Goal: Information Seeking & Learning: Learn about a topic

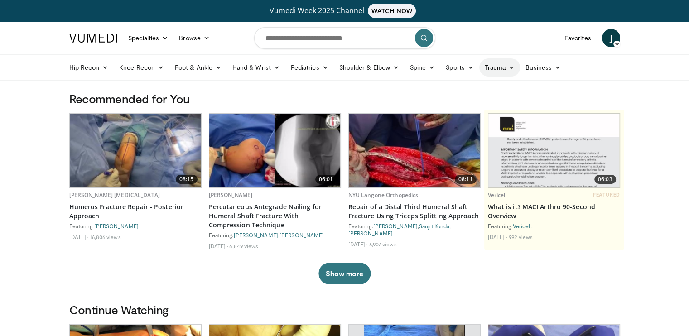
click at [499, 65] on link "Trauma" at bounding box center [499, 67] width 41 height 18
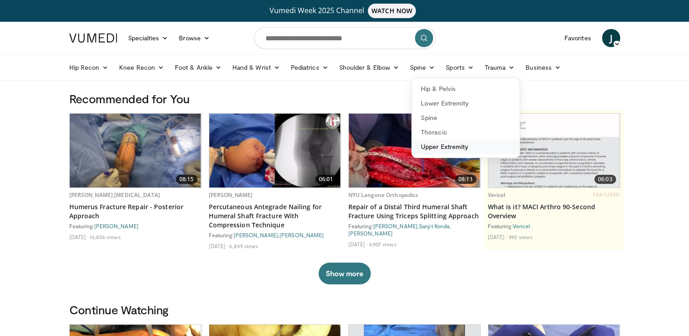
click at [443, 145] on link "Upper Extremity" at bounding box center [466, 147] width 108 height 15
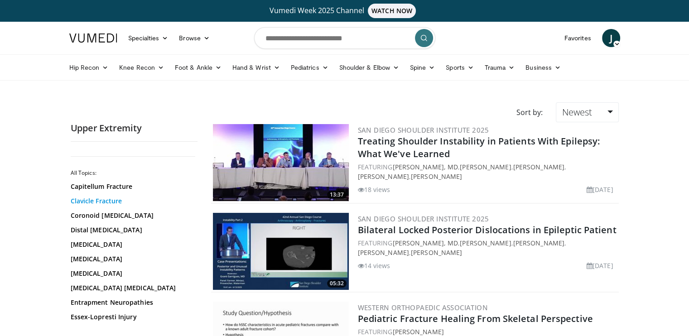
click at [102, 203] on link "Clavicle Fracture" at bounding box center [132, 201] width 122 height 9
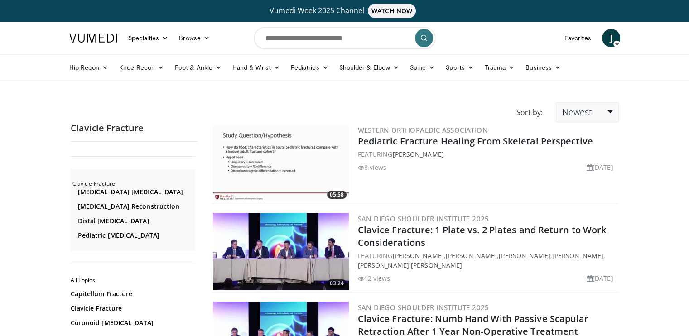
click at [599, 111] on link "Newest" at bounding box center [587, 112] width 63 height 20
click at [595, 147] on link "Thumbs Up" at bounding box center [592, 148] width 72 height 15
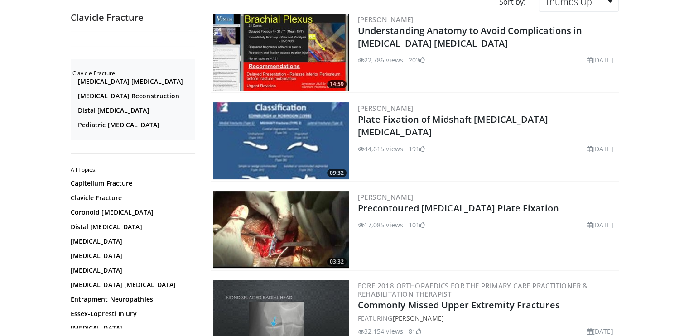
scroll to position [112, 0]
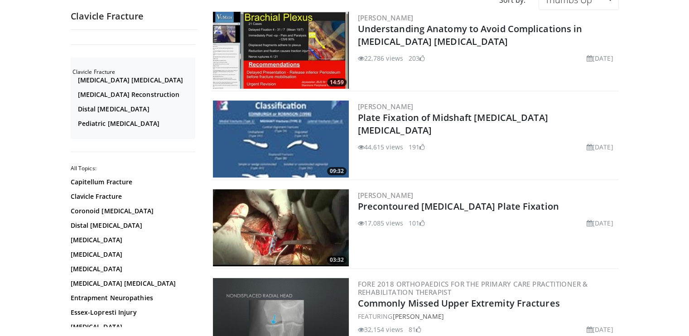
click at [314, 137] on img at bounding box center [281, 139] width 136 height 77
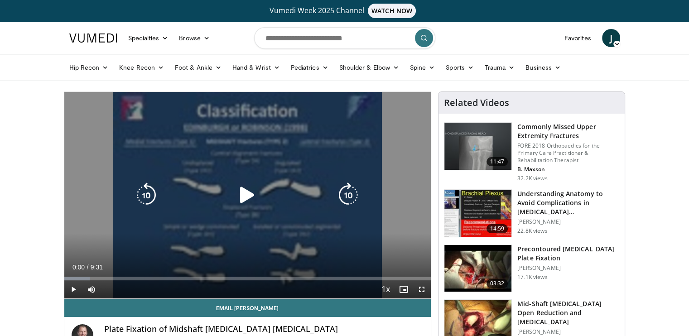
click at [247, 198] on icon "Video Player" at bounding box center [247, 195] width 25 height 25
click at [248, 201] on icon "Video Player" at bounding box center [247, 195] width 25 height 25
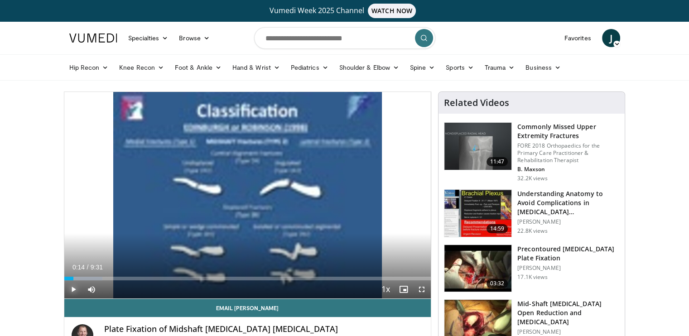
click at [73, 290] on span "Video Player" at bounding box center [73, 290] width 18 height 18
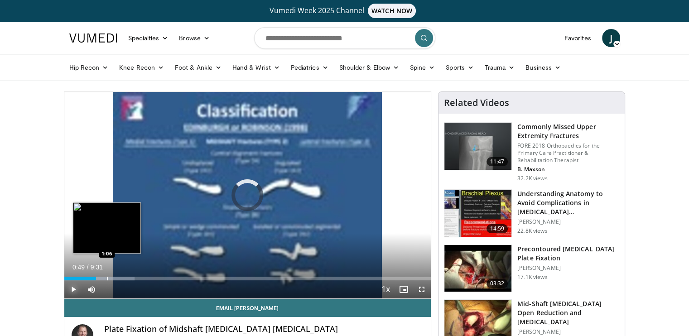
click at [107, 279] on div "Progress Bar" at bounding box center [107, 279] width 1 height 4
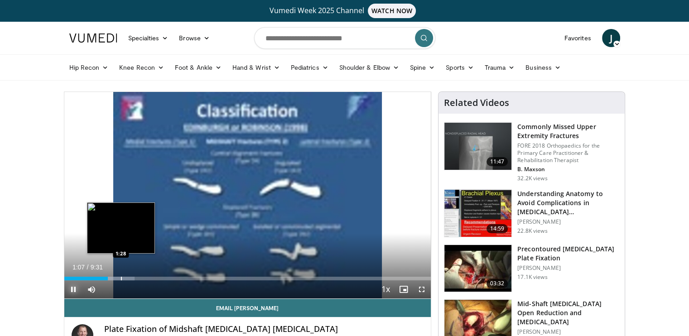
click at [121, 279] on div "Progress Bar" at bounding box center [111, 279] width 47 height 4
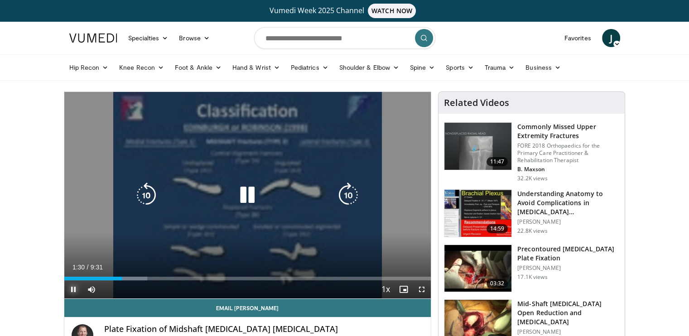
click at [129, 279] on div "Loaded : 22.72% 1:30 1:28" at bounding box center [247, 279] width 367 height 4
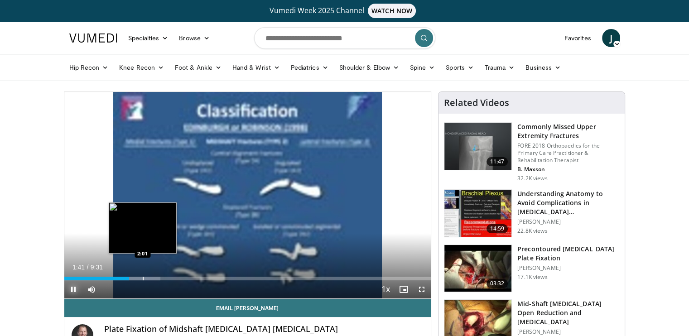
click at [143, 280] on div "Progress Bar" at bounding box center [136, 279] width 50 height 4
click at [154, 280] on div "Progress Bar" at bounding box center [154, 279] width 1 height 4
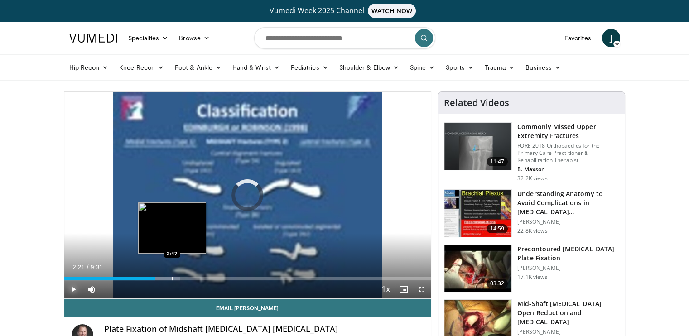
click at [172, 279] on div "Progress Bar" at bounding box center [172, 279] width 1 height 4
click at [176, 279] on div "Progress Bar" at bounding box center [176, 279] width 1 height 4
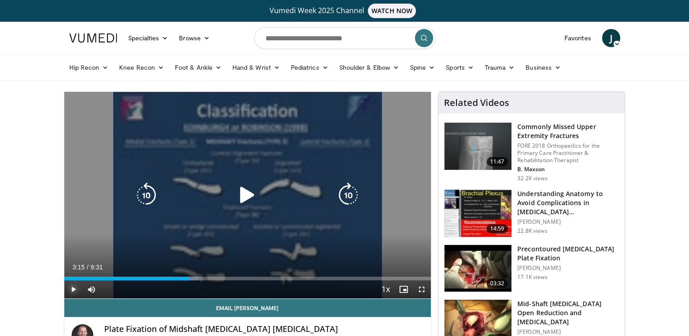
click at [189, 279] on div "Progress Bar" at bounding box center [184, 279] width 29 height 4
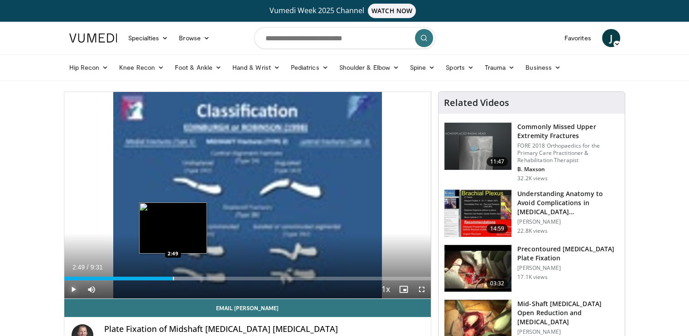
click at [173, 278] on div "Progress Bar" at bounding box center [173, 279] width 1 height 4
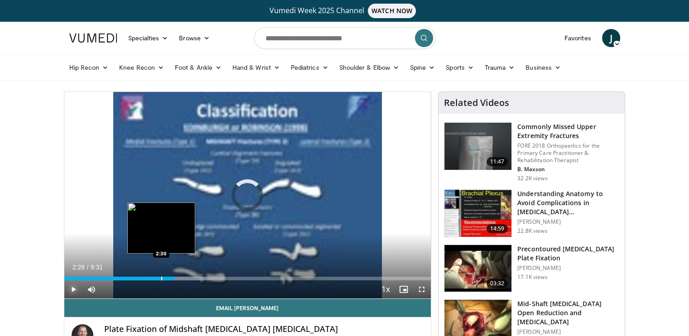
click at [160, 277] on div "2:28" at bounding box center [119, 279] width 111 height 4
click at [150, 278] on div "Progress Bar" at bounding box center [150, 279] width 1 height 4
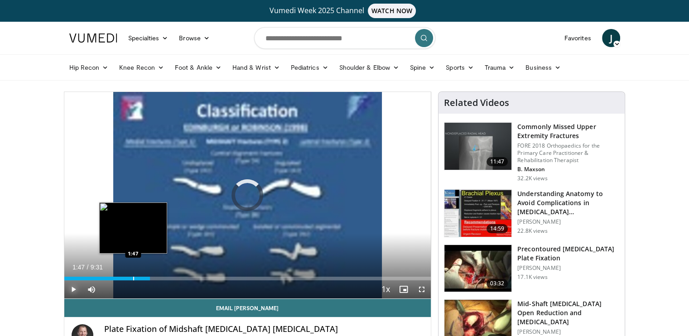
click at [133, 277] on div "Progress Bar" at bounding box center [133, 279] width 1 height 4
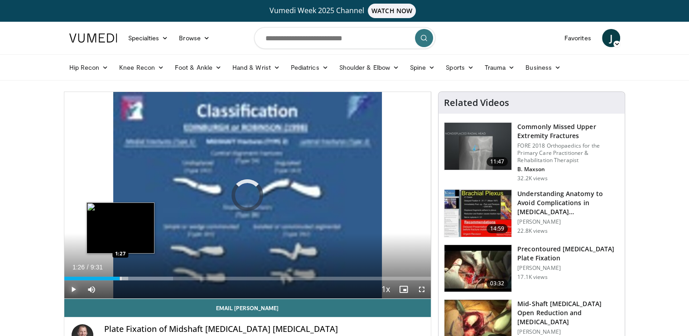
click at [120, 277] on div "1:26" at bounding box center [92, 279] width 56 height 4
click at [110, 277] on div "Progress Bar" at bounding box center [110, 279] width 1 height 4
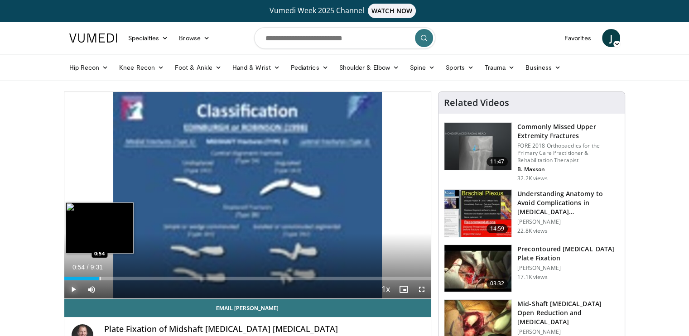
click at [99, 279] on div "Loaded : 0.00% 0:54 0:54" at bounding box center [247, 279] width 367 height 4
click at [90, 278] on div "Progress Bar" at bounding box center [90, 279] width 1 height 4
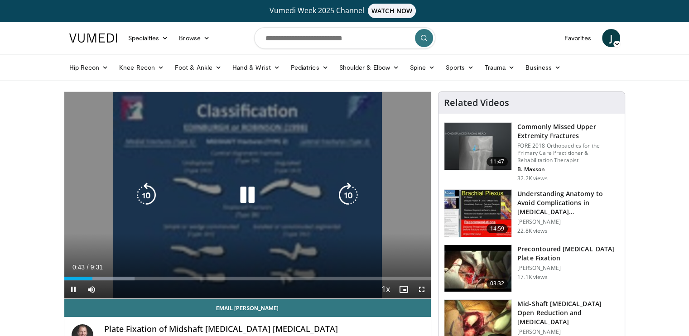
click at [353, 208] on div "10 seconds Tap to unmute" at bounding box center [247, 195] width 367 height 207
click at [321, 215] on div "10 seconds Tap to unmute" at bounding box center [247, 195] width 367 height 207
click at [415, 205] on div "10 seconds Tap to unmute" at bounding box center [247, 195] width 367 height 207
click at [240, 201] on icon "Video Player" at bounding box center [247, 195] width 25 height 25
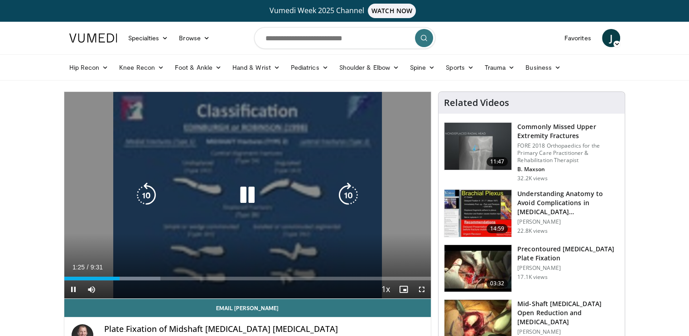
click at [176, 204] on div "Video Player" at bounding box center [247, 195] width 220 height 18
click at [234, 204] on div "10 seconds Tap to unmute" at bounding box center [247, 195] width 367 height 207
click at [245, 194] on icon "Video Player" at bounding box center [247, 195] width 25 height 25
click at [81, 183] on div "10 seconds Tap to unmute" at bounding box center [247, 195] width 367 height 207
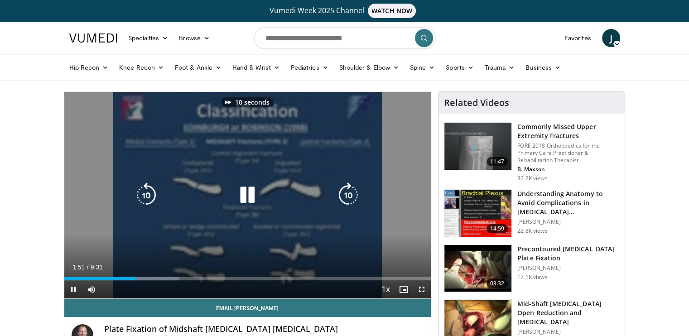
click at [295, 136] on div "10 seconds Tap to unmute" at bounding box center [247, 195] width 367 height 207
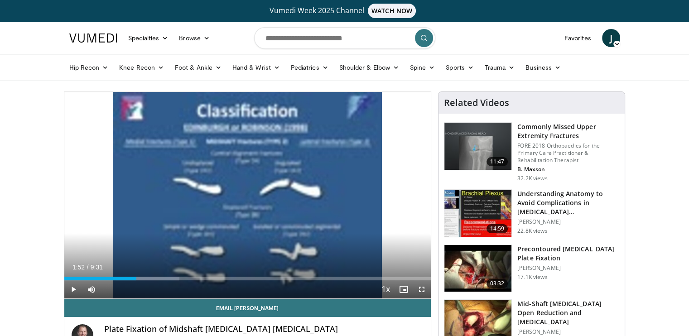
click at [395, 165] on div "10 seconds Tap to unmute" at bounding box center [247, 195] width 367 height 207
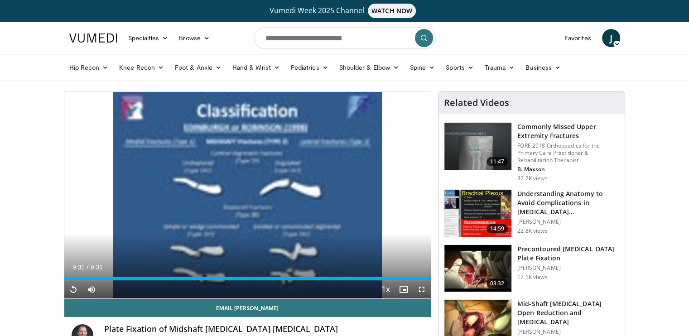
click at [481, 258] on img at bounding box center [478, 268] width 67 height 47
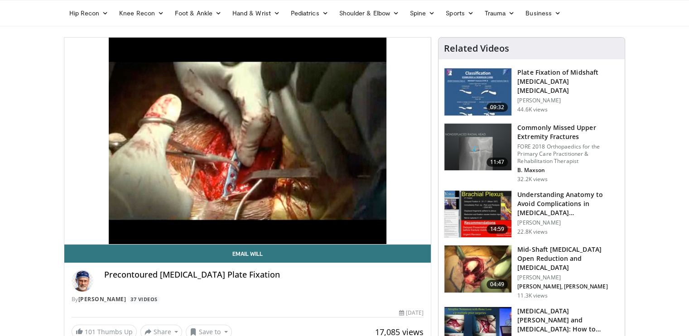
scroll to position [54, 0]
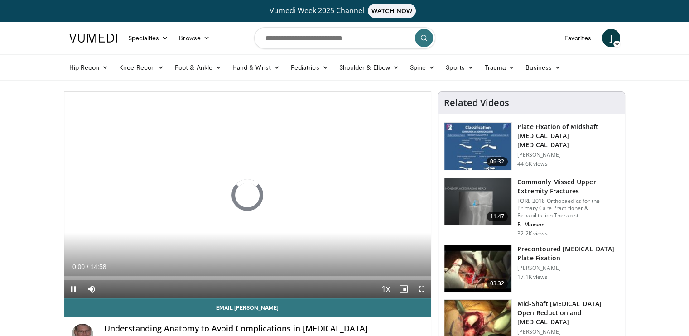
click at [480, 258] on img at bounding box center [478, 268] width 67 height 47
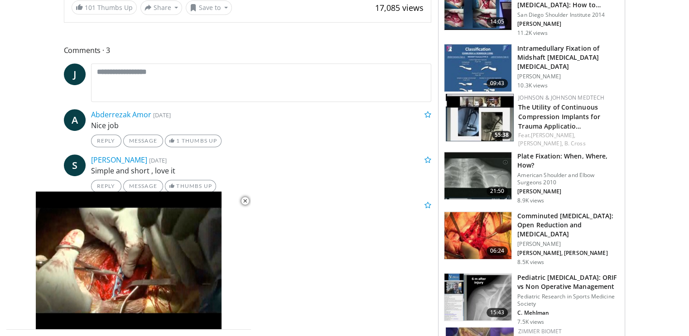
scroll to position [379, 0]
click at [483, 213] on img at bounding box center [478, 235] width 67 height 47
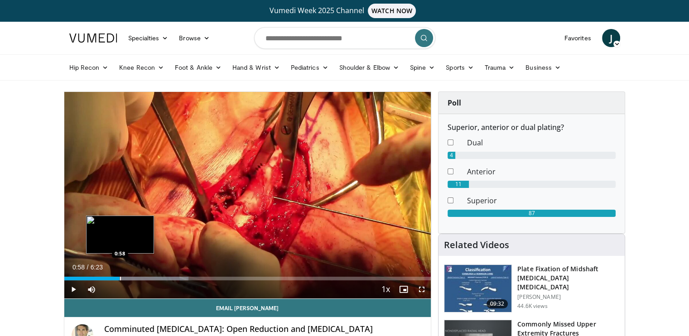
click at [120, 279] on div "Progress Bar" at bounding box center [120, 279] width 1 height 4
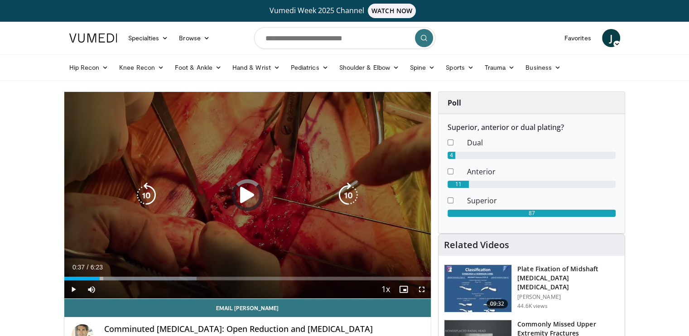
click at [100, 280] on div "0:37" at bounding box center [82, 279] width 36 height 4
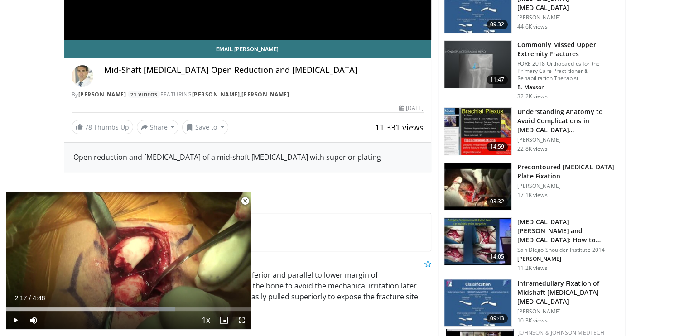
scroll to position [282, 0]
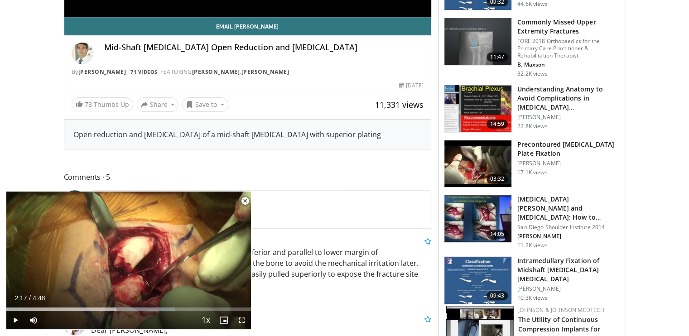
click at [489, 109] on img at bounding box center [478, 108] width 67 height 47
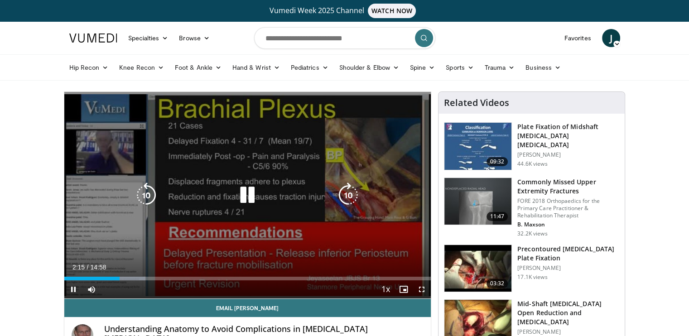
click at [252, 202] on icon "Video Player" at bounding box center [247, 195] width 25 height 25
click at [247, 194] on icon "Video Player" at bounding box center [247, 195] width 25 height 25
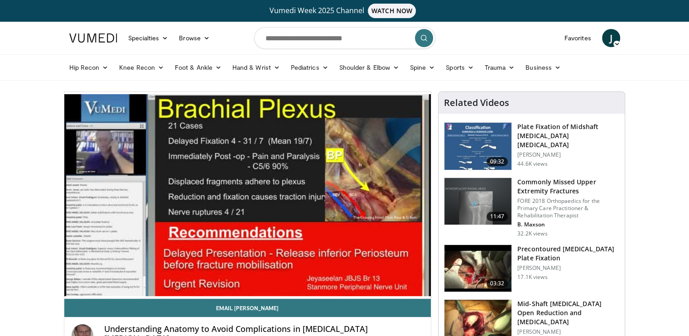
click at [247, 194] on div "10 seconds Tap to unmute" at bounding box center [247, 195] width 367 height 207
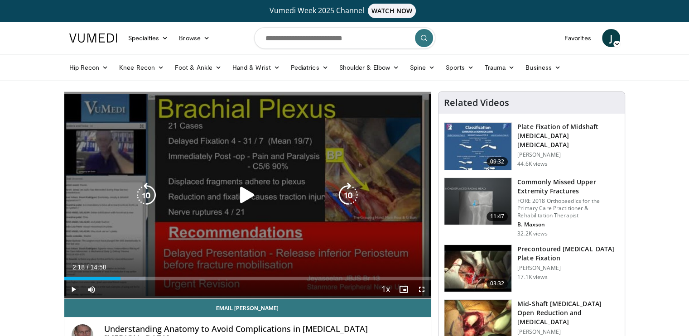
click at [237, 203] on icon "Video Player" at bounding box center [247, 195] width 25 height 25
click at [253, 194] on icon "Video Player" at bounding box center [247, 195] width 25 height 25
click at [278, 226] on div "10 seconds Tap to unmute" at bounding box center [247, 195] width 367 height 207
click at [242, 190] on icon "Video Player" at bounding box center [247, 195] width 25 height 25
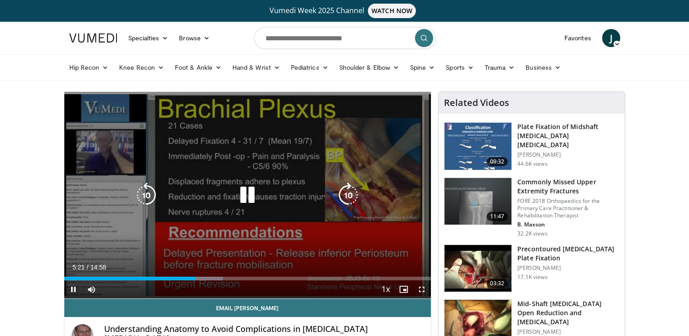
click at [250, 197] on icon "Video Player" at bounding box center [247, 195] width 25 height 25
click at [242, 198] on icon "Video Player" at bounding box center [247, 195] width 25 height 25
click at [198, 236] on div "10 seconds Tap to unmute" at bounding box center [247, 195] width 367 height 207
click at [73, 223] on div "10 seconds Tap to unmute" at bounding box center [247, 195] width 367 height 207
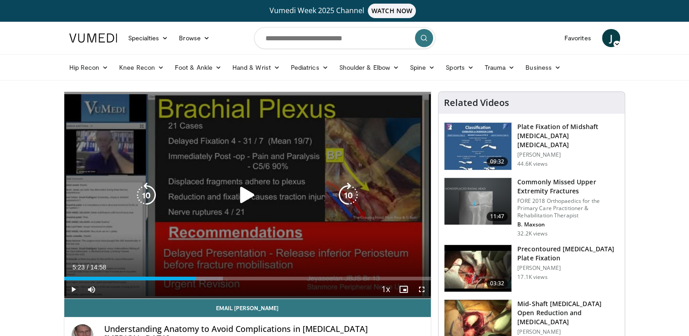
click at [73, 223] on div "10 seconds Tap to unmute" at bounding box center [247, 195] width 367 height 207
click at [248, 204] on icon "Video Player" at bounding box center [247, 195] width 25 height 25
click at [245, 190] on icon "Video Player" at bounding box center [247, 195] width 25 height 25
click at [252, 204] on icon "Video Player" at bounding box center [247, 195] width 25 height 25
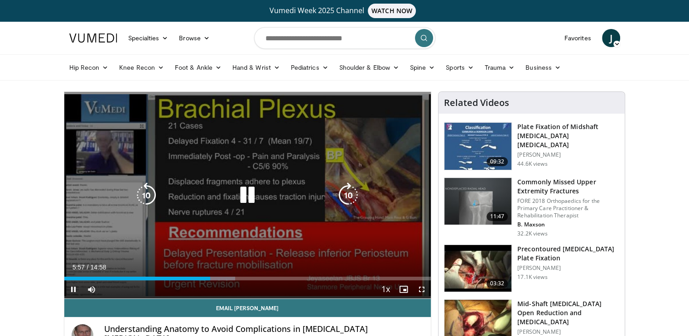
click at [245, 193] on icon "Video Player" at bounding box center [247, 195] width 25 height 25
click at [260, 233] on div "10 seconds Tap to unmute" at bounding box center [247, 195] width 367 height 207
click at [286, 174] on div "10 seconds Tap to unmute" at bounding box center [247, 195] width 367 height 207
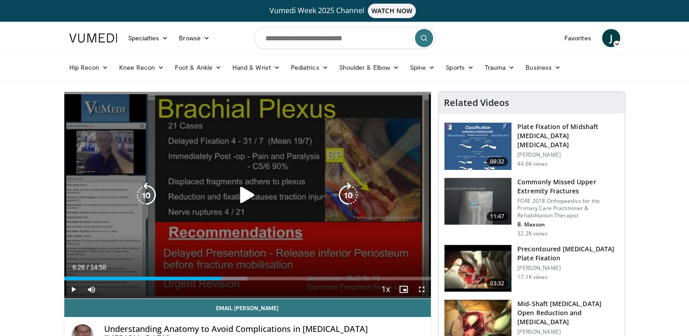
click at [269, 243] on div "10 seconds Tap to unmute" at bounding box center [247, 195] width 367 height 207
click at [249, 232] on div "10 seconds Tap to unmute" at bounding box center [247, 195] width 367 height 207
click at [246, 231] on div "10 seconds Tap to unmute" at bounding box center [247, 195] width 367 height 207
click at [69, 252] on div "10 seconds Tap to unmute" at bounding box center [247, 195] width 367 height 207
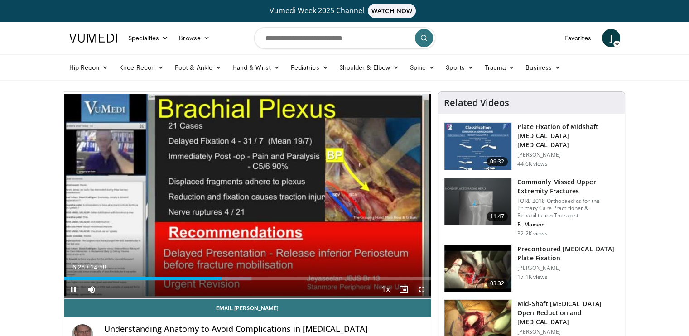
click at [423, 288] on span "Video Player" at bounding box center [422, 290] width 18 height 18
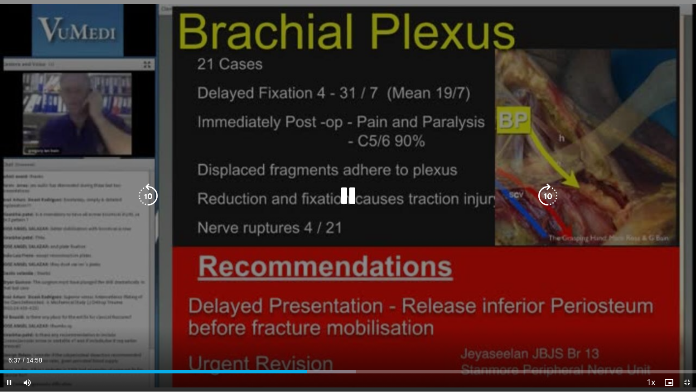
click at [276, 245] on div "10 seconds Tap to unmute" at bounding box center [348, 195] width 696 height 391
click at [64, 216] on div "10 seconds Tap to unmute" at bounding box center [348, 195] width 696 height 391
click at [440, 261] on div "10 seconds Tap to unmute" at bounding box center [348, 195] width 696 height 391
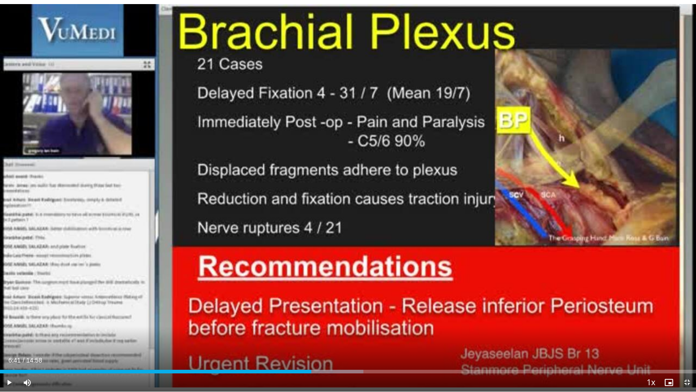
click at [440, 261] on div "10 seconds Tap to unmute" at bounding box center [348, 195] width 696 height 391
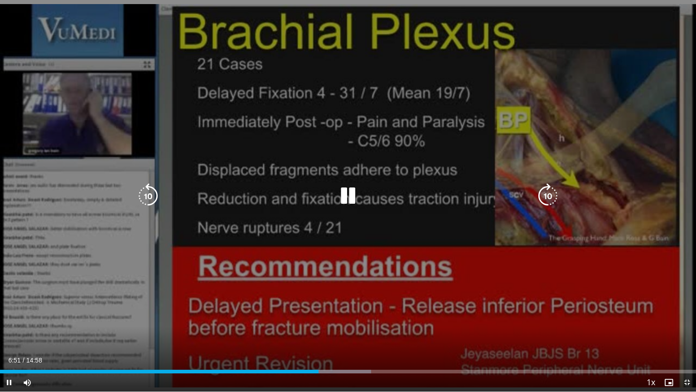
click at [399, 256] on div "10 seconds Tap to unmute" at bounding box center [348, 195] width 696 height 391
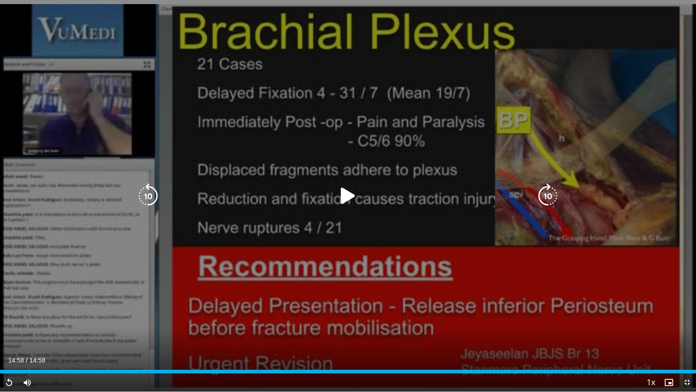
click at [356, 193] on button "Video Player" at bounding box center [348, 196] width 18 height 18
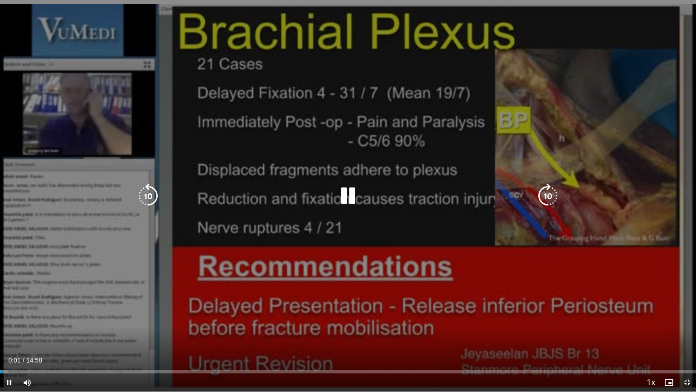
click at [356, 193] on icon "Video Player" at bounding box center [347, 195] width 25 height 25
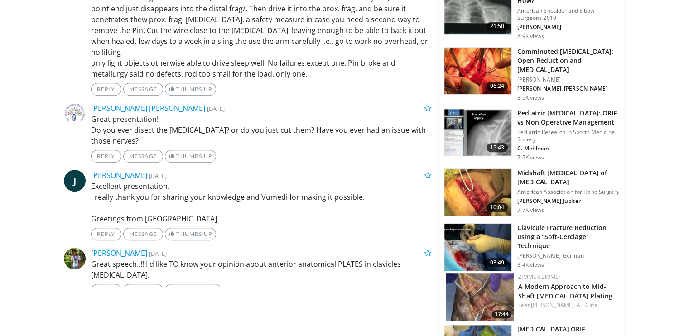
scroll to position [538, 0]
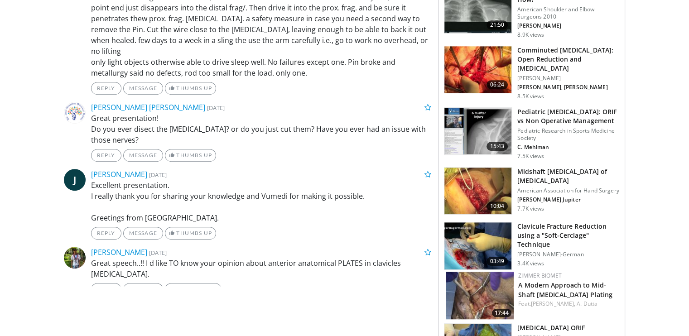
click at [476, 179] on img at bounding box center [478, 191] width 67 height 47
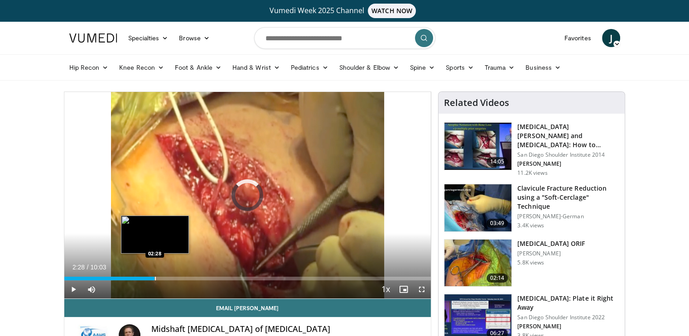
click at [155, 275] on div "Loaded : 13.24% 00:21 02:28" at bounding box center [247, 276] width 367 height 9
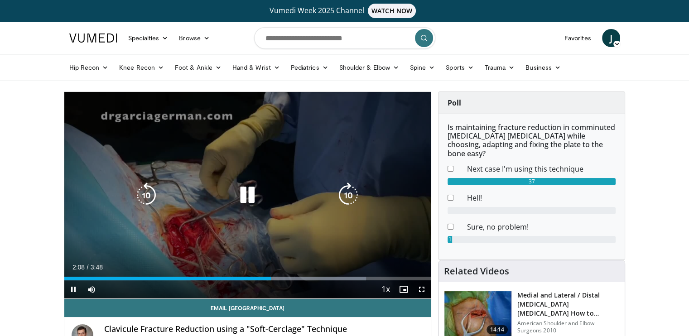
click at [252, 196] on icon "Video Player" at bounding box center [247, 195] width 25 height 25
click at [244, 197] on icon "Video Player" at bounding box center [247, 195] width 25 height 25
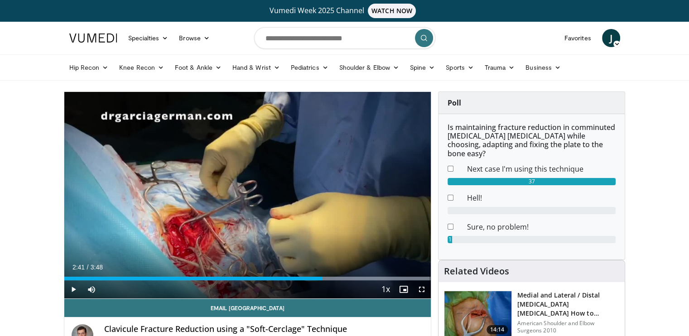
click at [172, 225] on div "20 seconds Tap to unmute" at bounding box center [247, 195] width 367 height 207
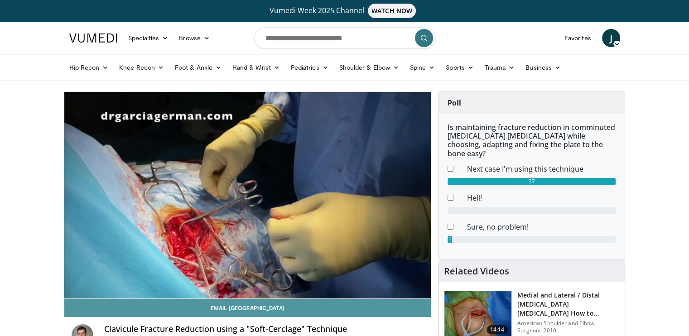
scroll to position [18, 0]
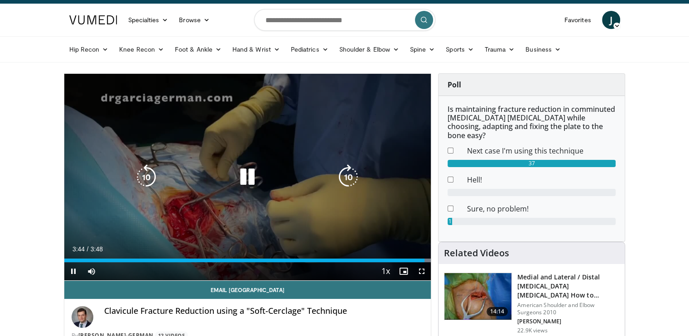
click at [248, 174] on icon "Video Player" at bounding box center [247, 176] width 25 height 25
